Goal: Task Accomplishment & Management: Manage account settings

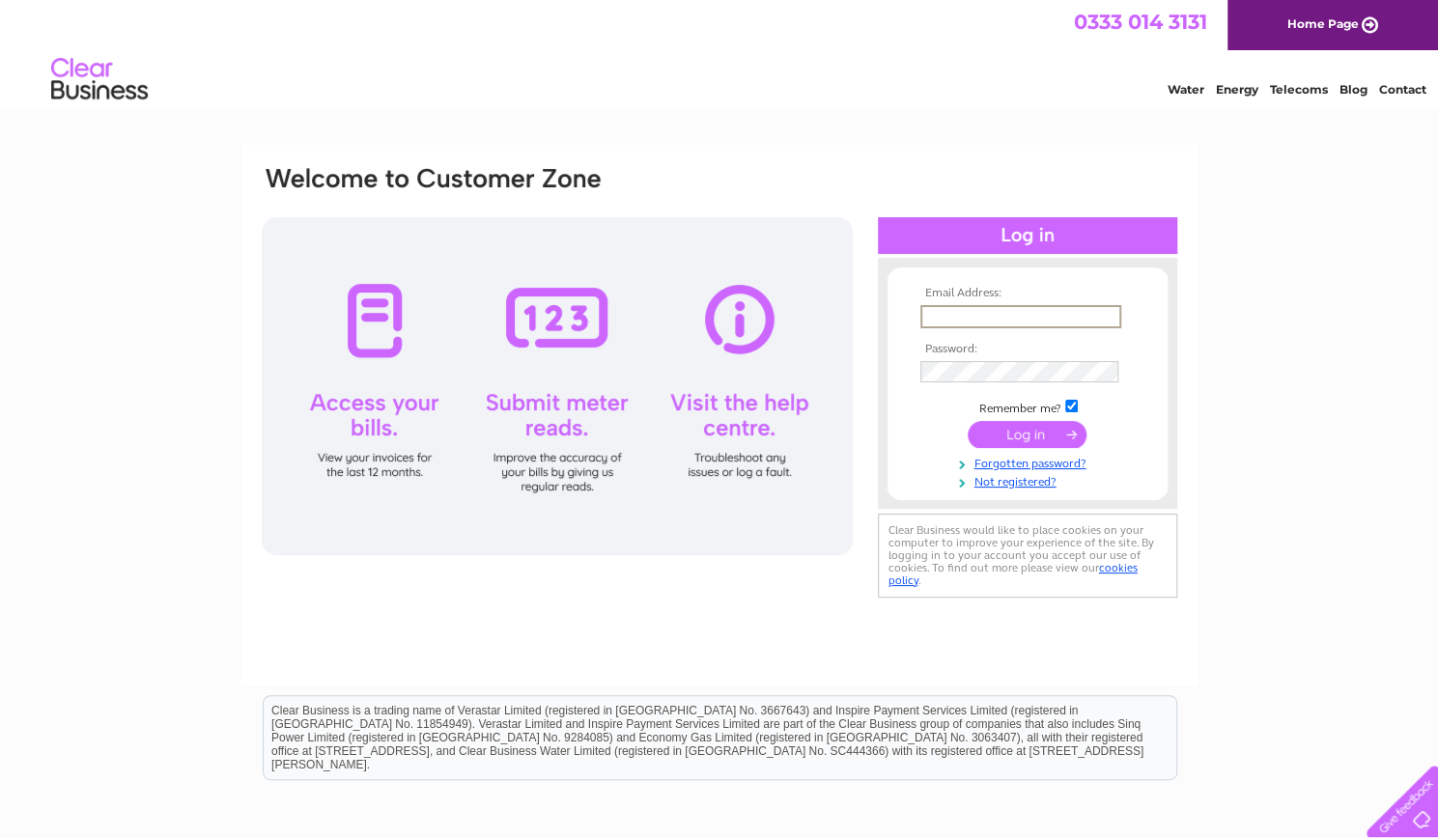
click at [995, 317] on input "text" at bounding box center [1020, 316] width 201 height 23
type input "t_j_brown@yahoo.com"
click at [1005, 434] on input "submit" at bounding box center [1026, 432] width 119 height 27
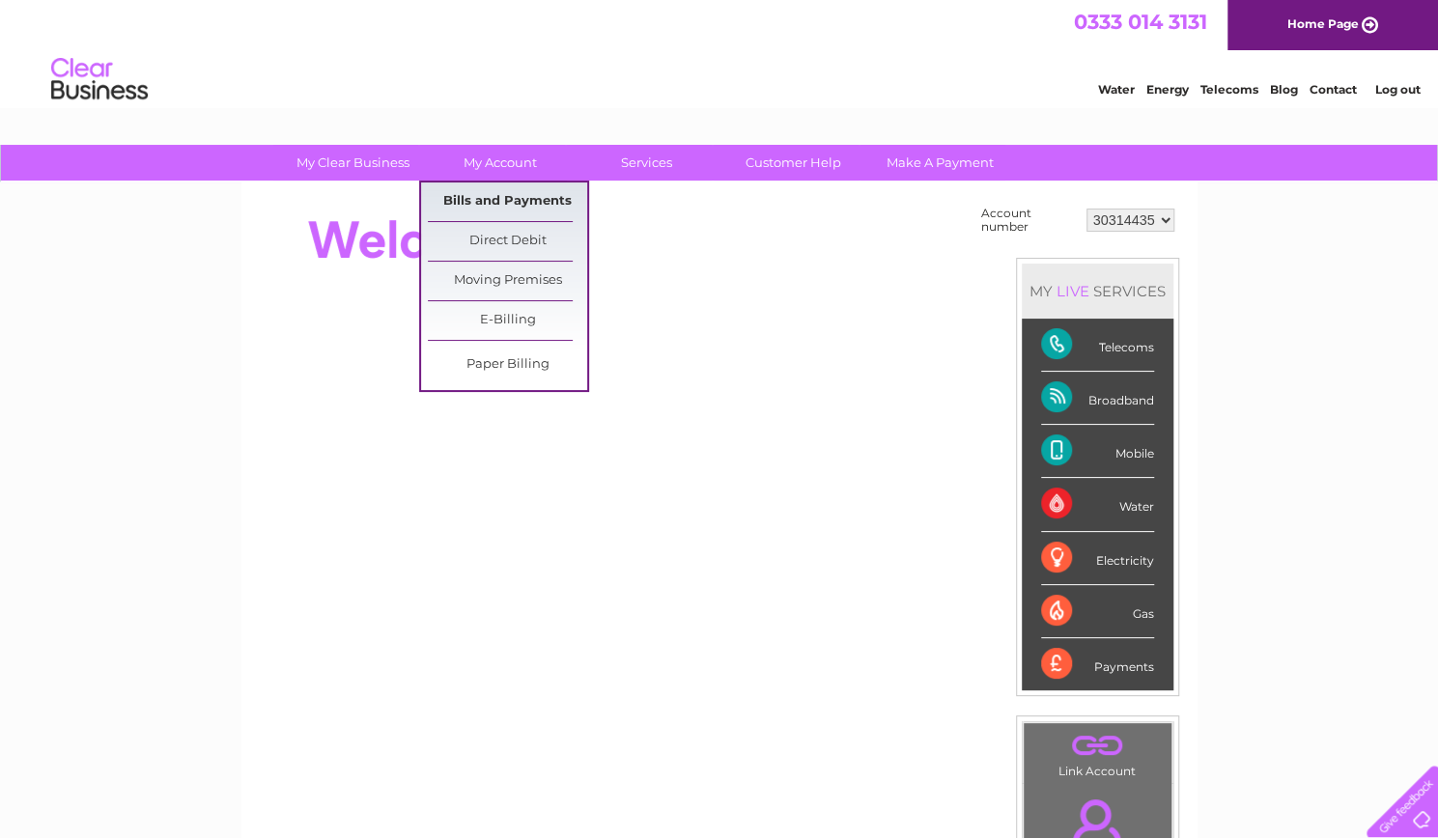
click at [510, 200] on link "Bills and Payments" at bounding box center [507, 201] width 159 height 39
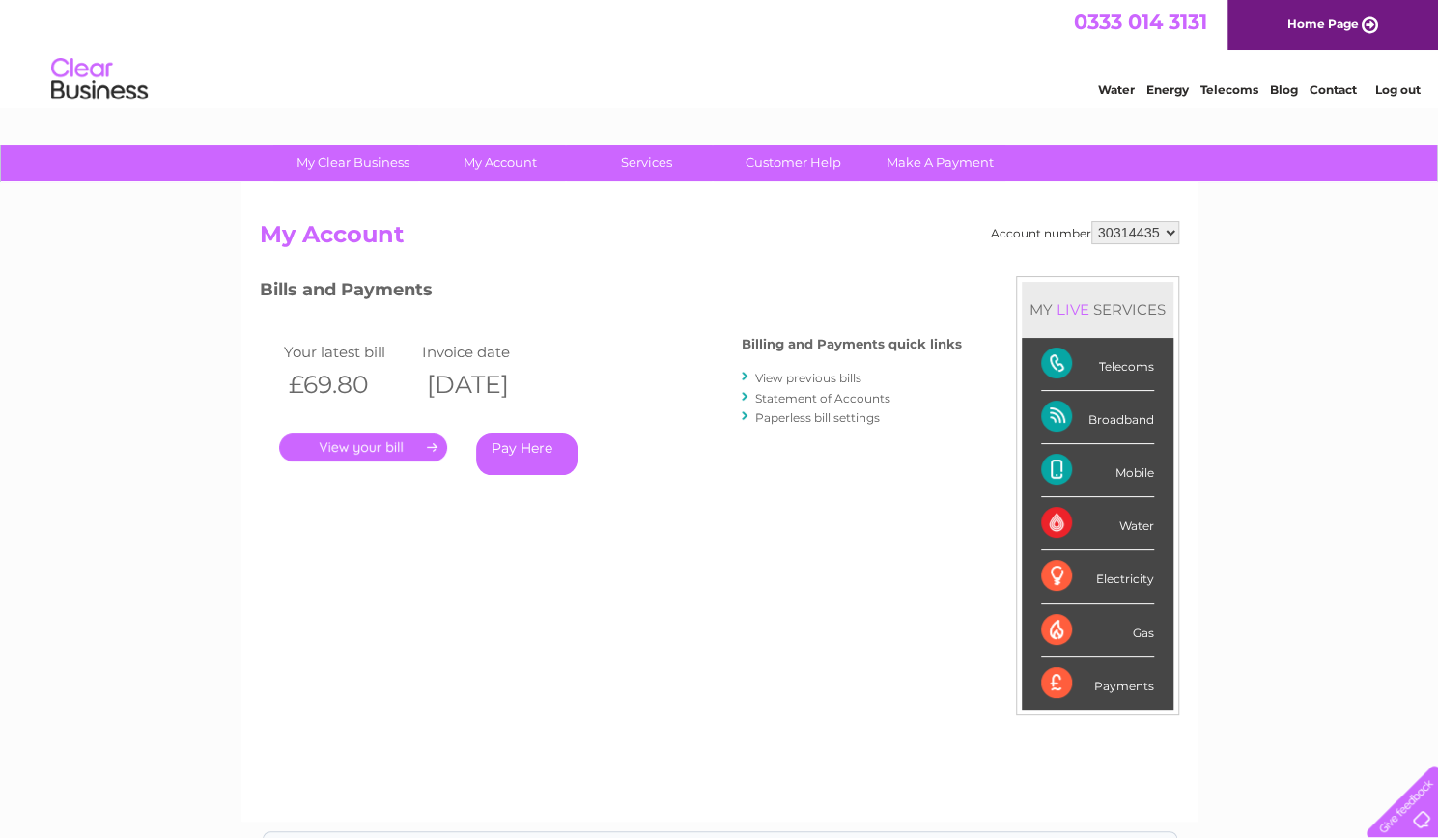
click at [407, 447] on link "." at bounding box center [363, 448] width 168 height 28
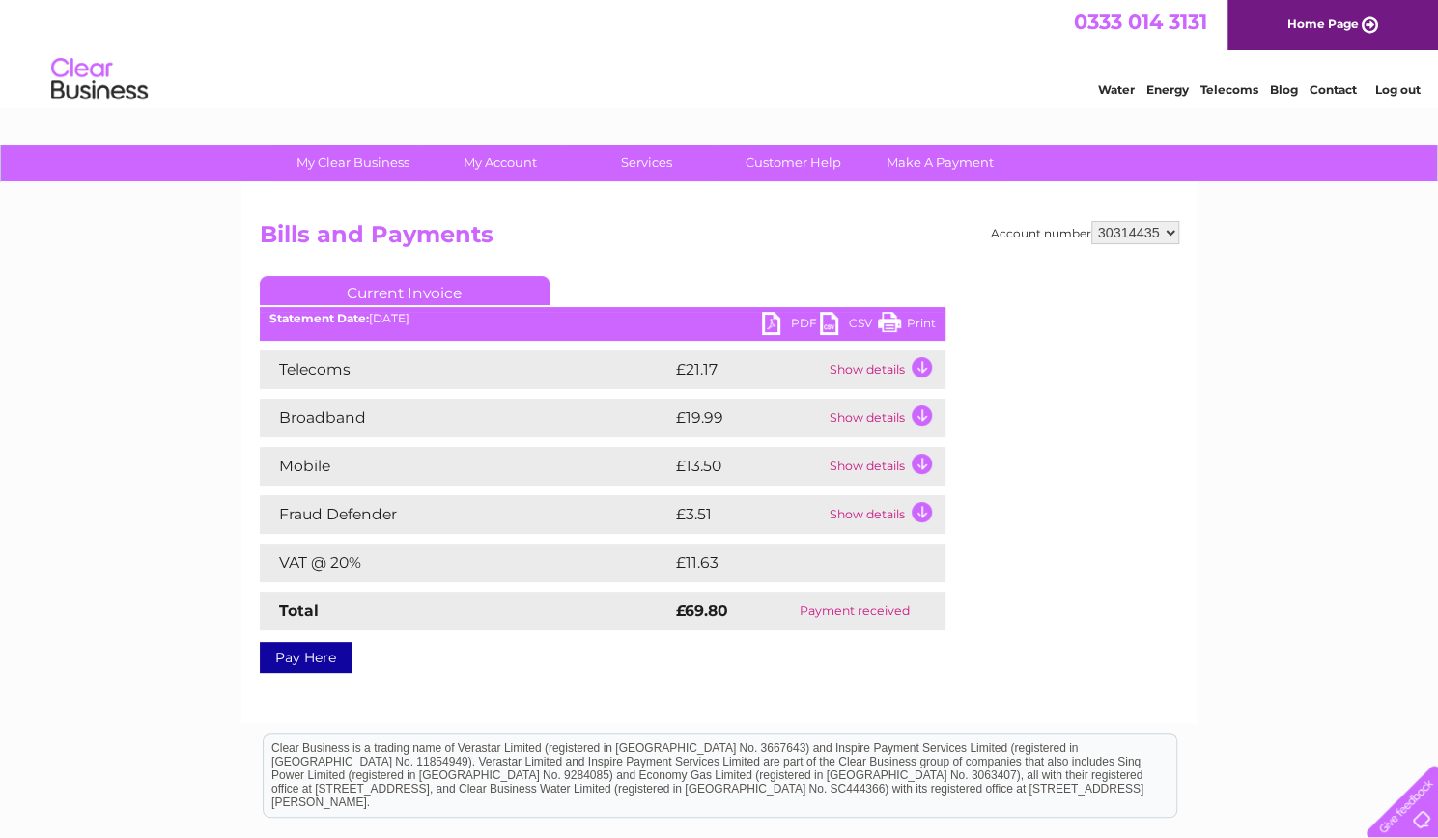
click at [788, 320] on link "PDF" at bounding box center [791, 326] width 58 height 28
